Goal: Task Accomplishment & Management: Use online tool/utility

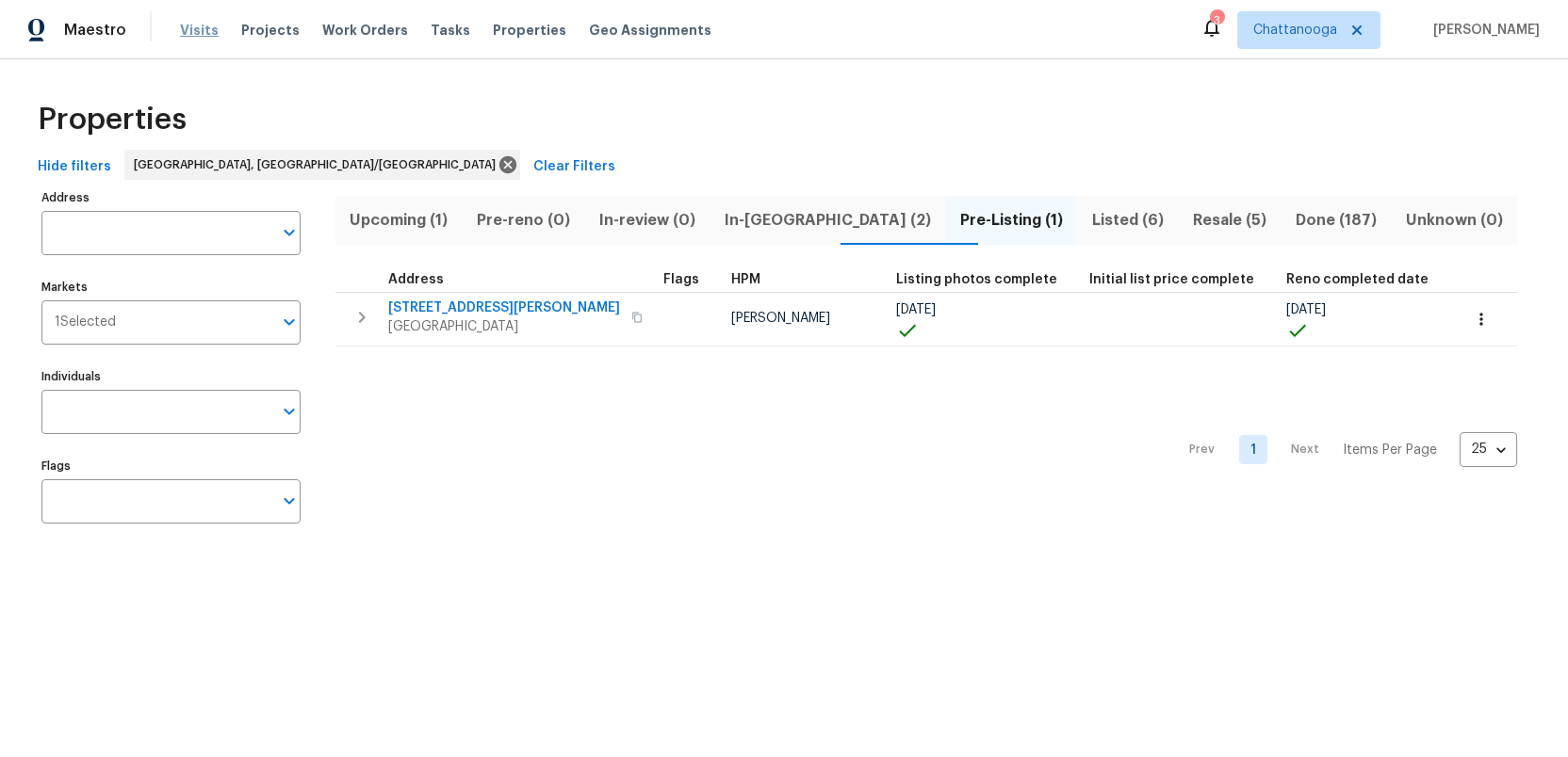
click at [187, 35] on span "Visits" at bounding box center [200, 29] width 39 height 19
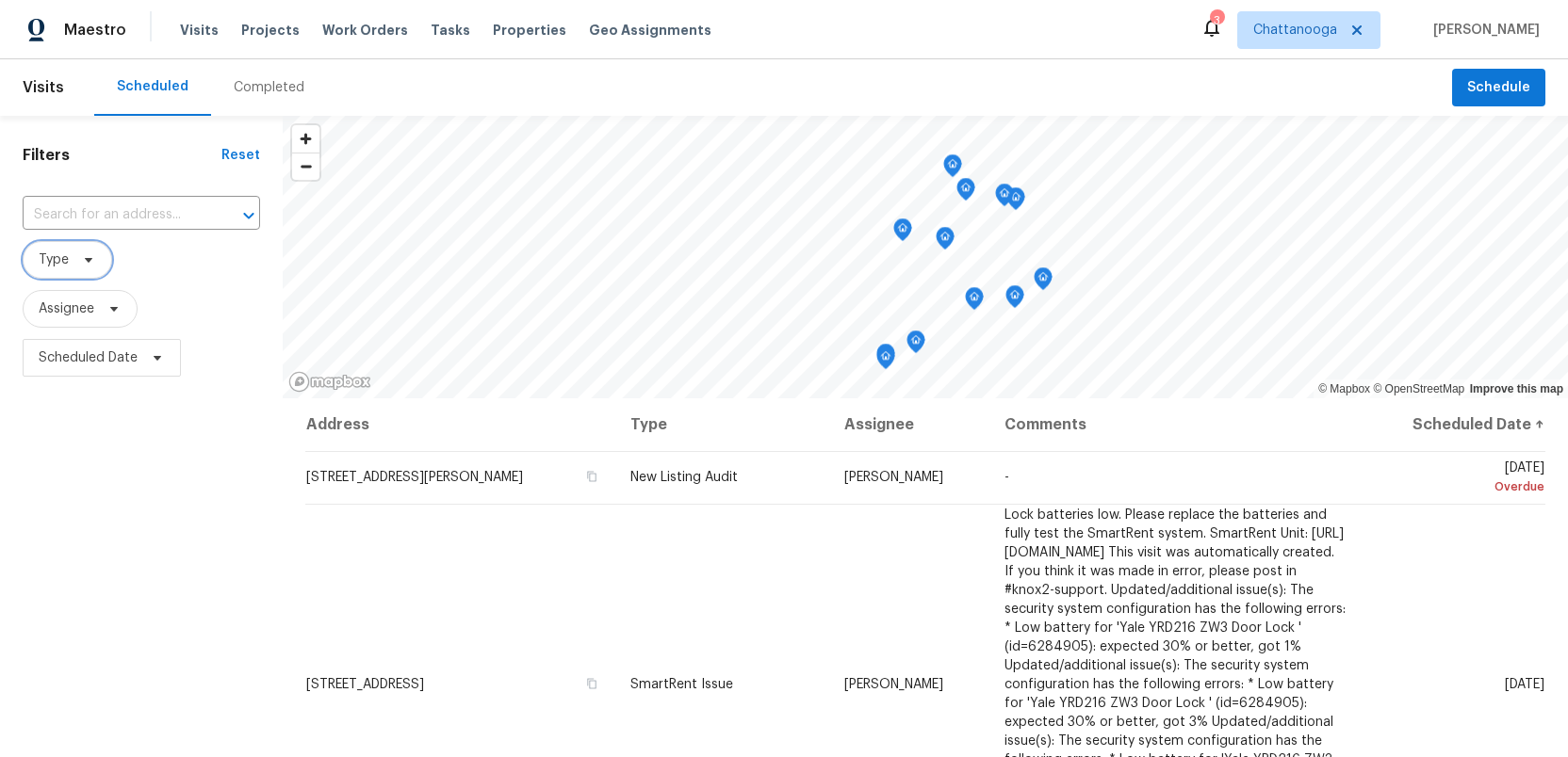
click at [91, 264] on icon at bounding box center [88, 259] width 15 height 15
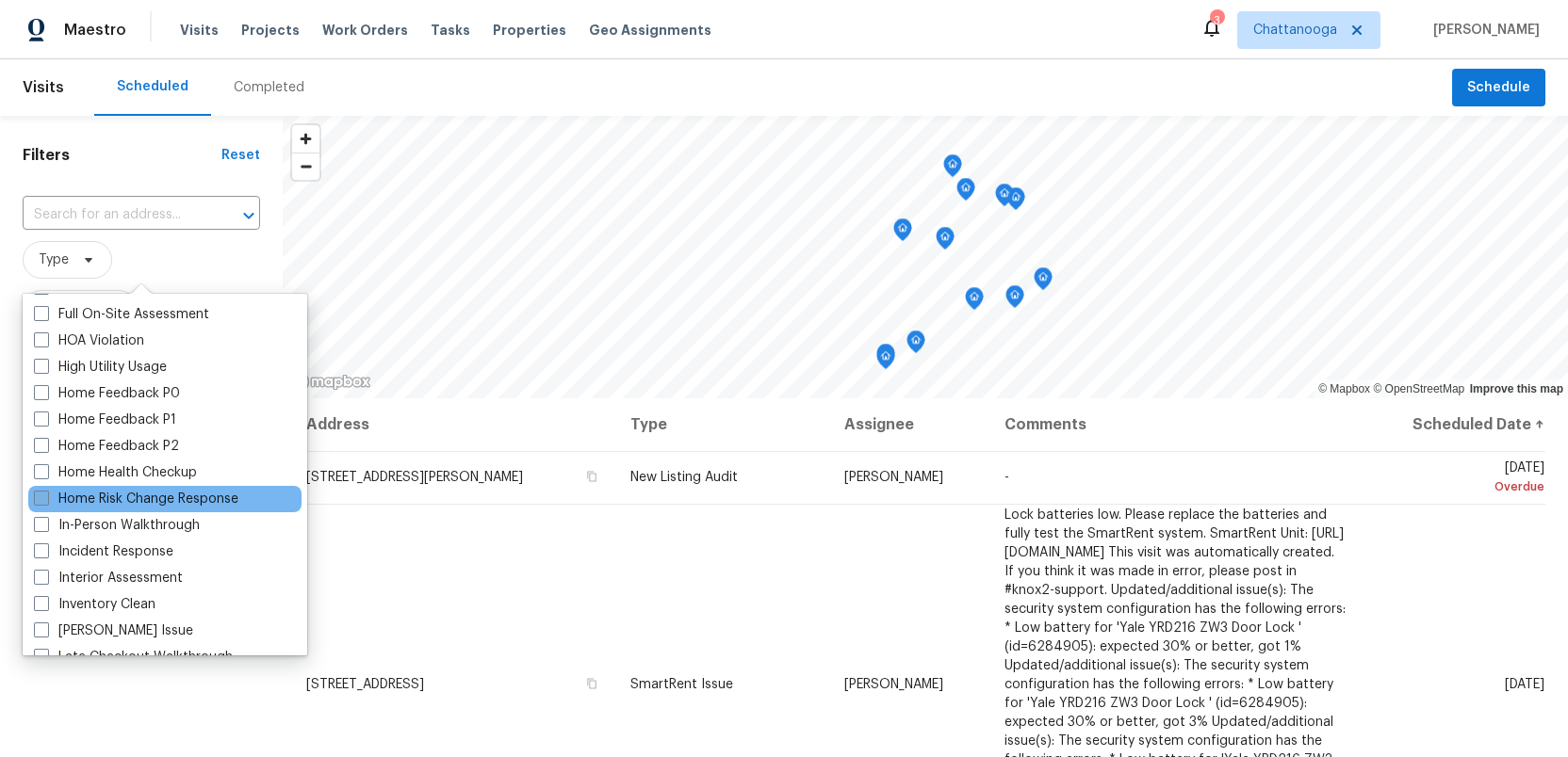
scroll to position [523, 0]
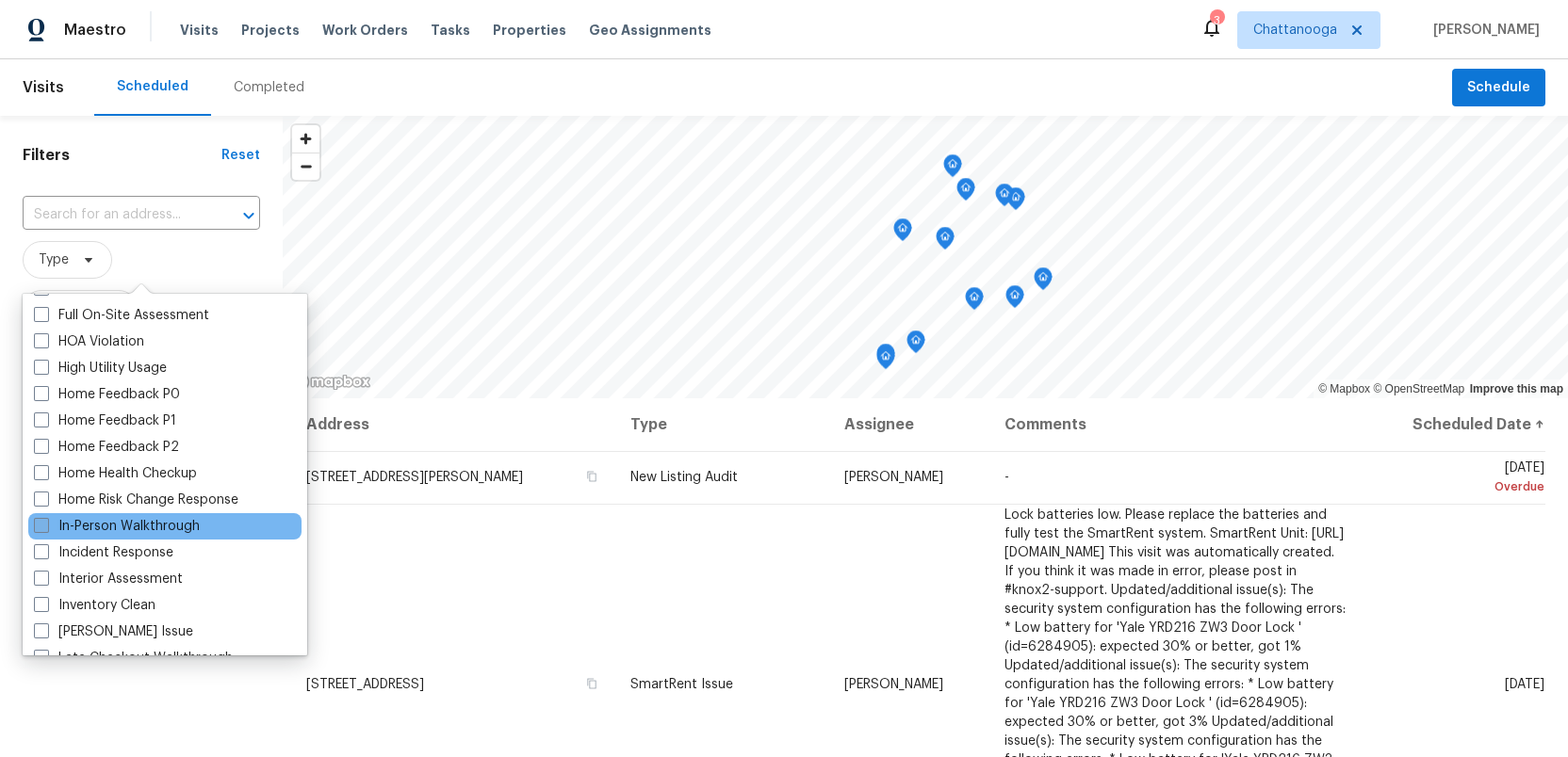
click at [40, 526] on span at bounding box center [41, 525] width 15 height 15
click at [40, 526] on input "In-Person Walkthrough" at bounding box center [40, 523] width 13 height 13
checkbox input "true"
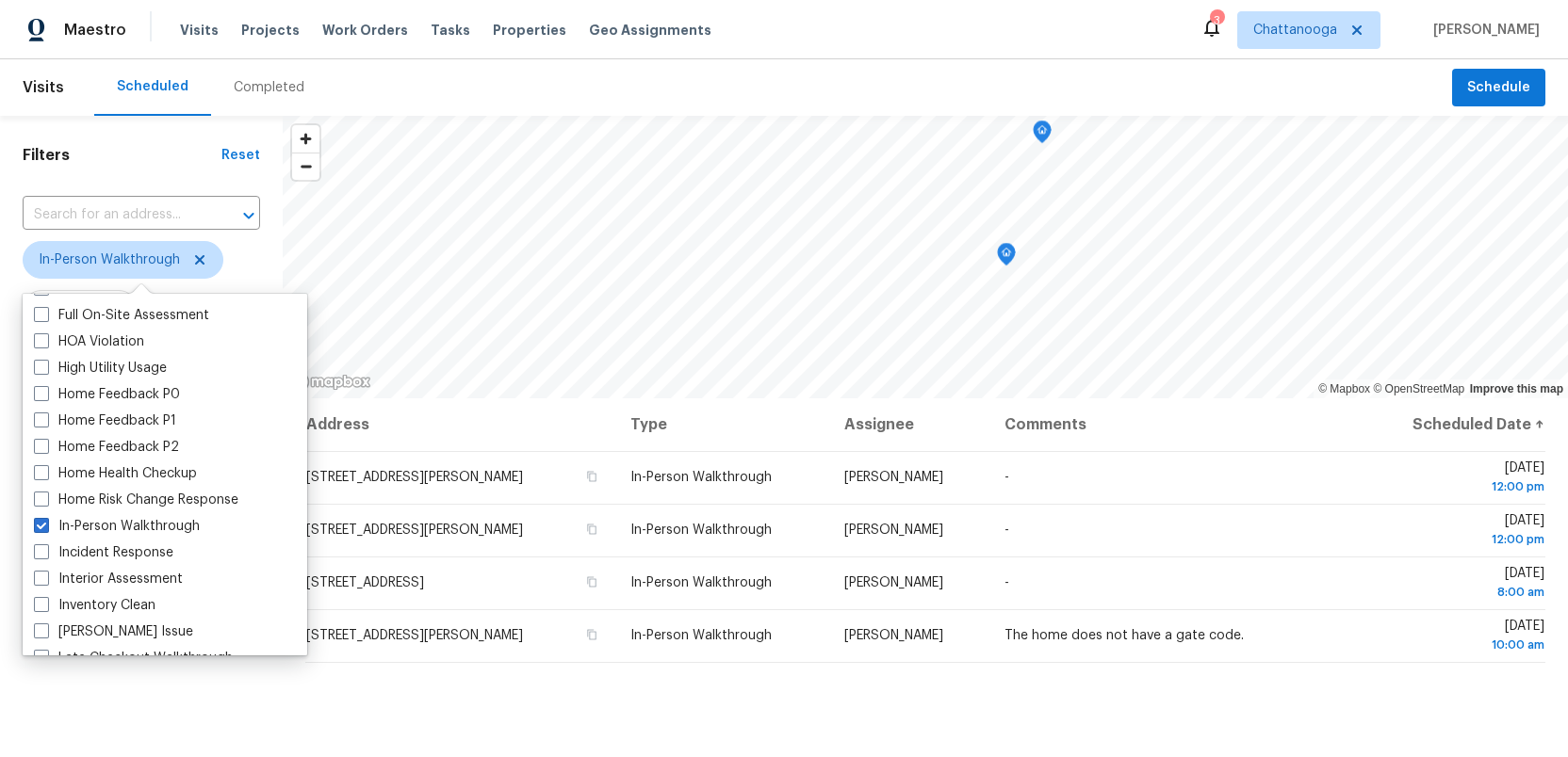
click at [518, 726] on div "Address Type Assignee Comments Scheduled Date ↑ [STREET_ADDRESS][PERSON_NAME] I…" at bounding box center [925, 701] width 1285 height 606
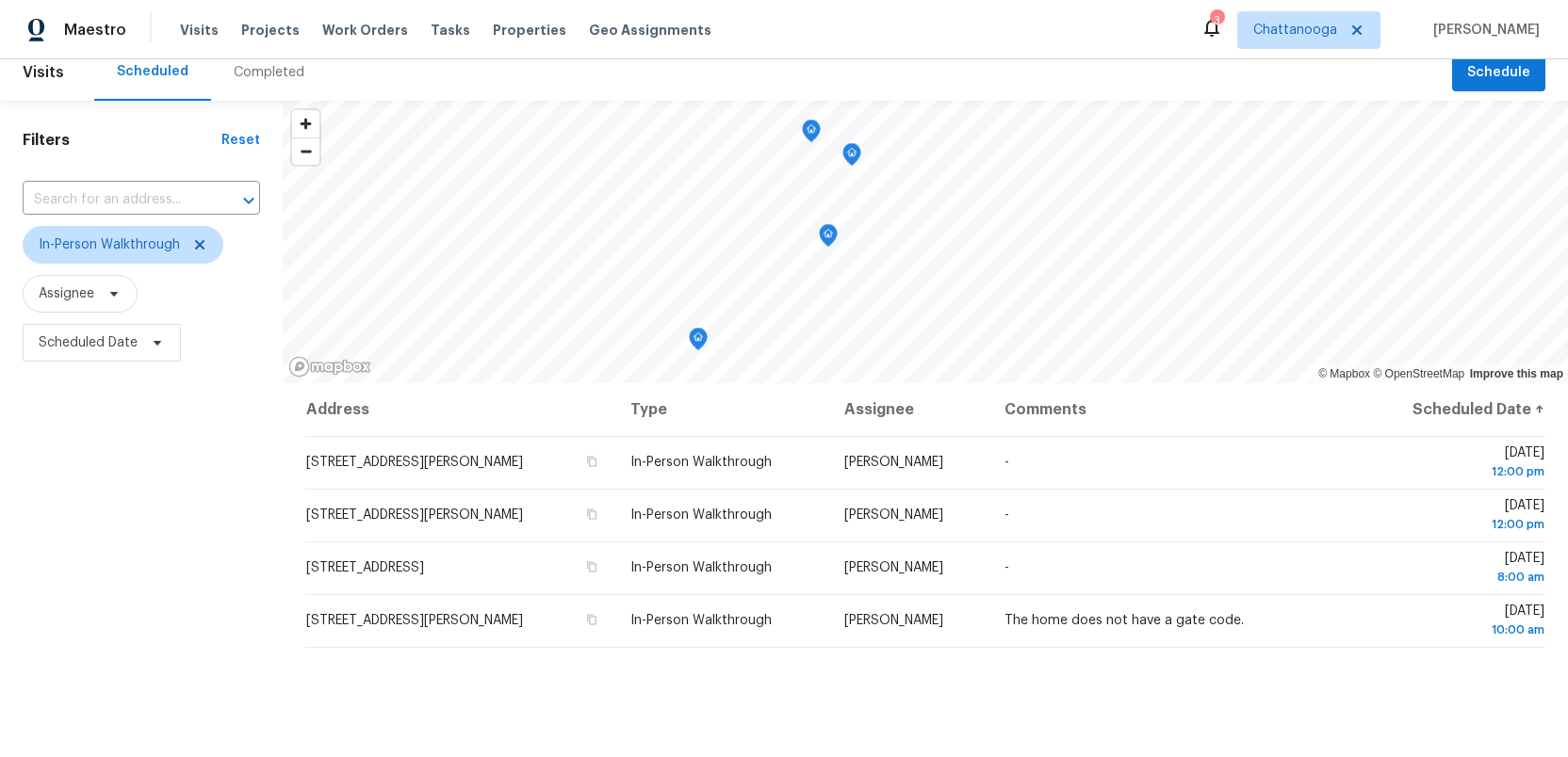
scroll to position [16, 0]
